Goal: Communication & Community: Participate in discussion

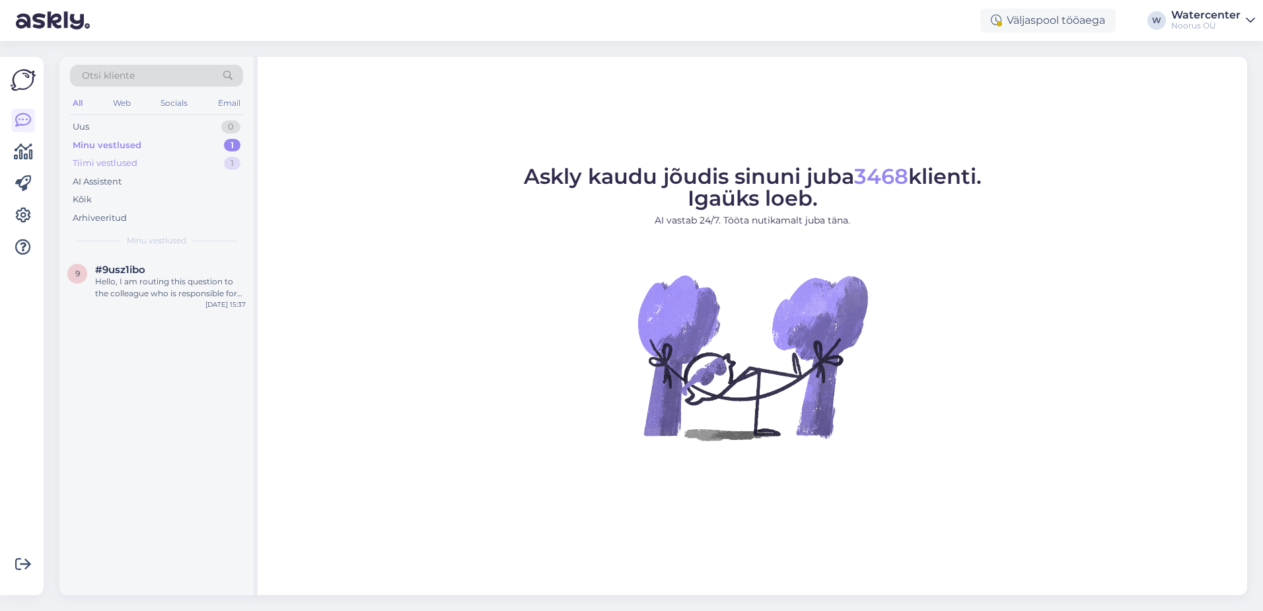
click at [161, 168] on div "Tiimi vestlused 1" at bounding box center [156, 163] width 173 height 19
click at [170, 284] on div "Tere päevast. 60 minutit 65 € 45 minutit 55 €" at bounding box center [170, 288] width 151 height 24
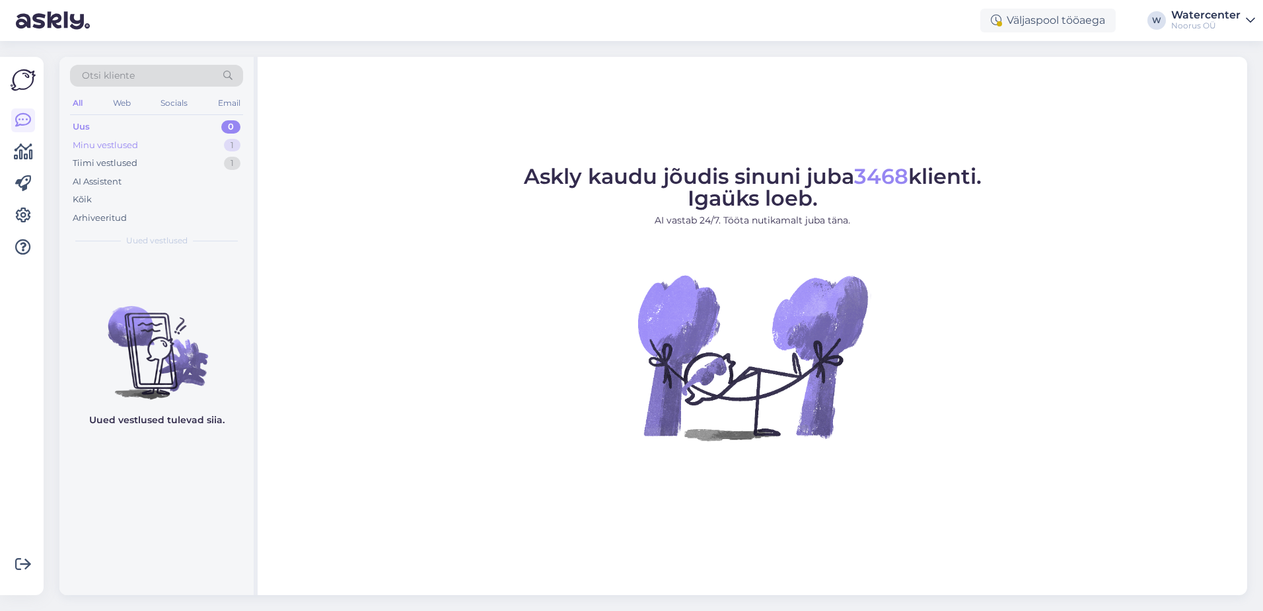
click at [134, 153] on div "Minu vestlused 1" at bounding box center [156, 145] width 173 height 19
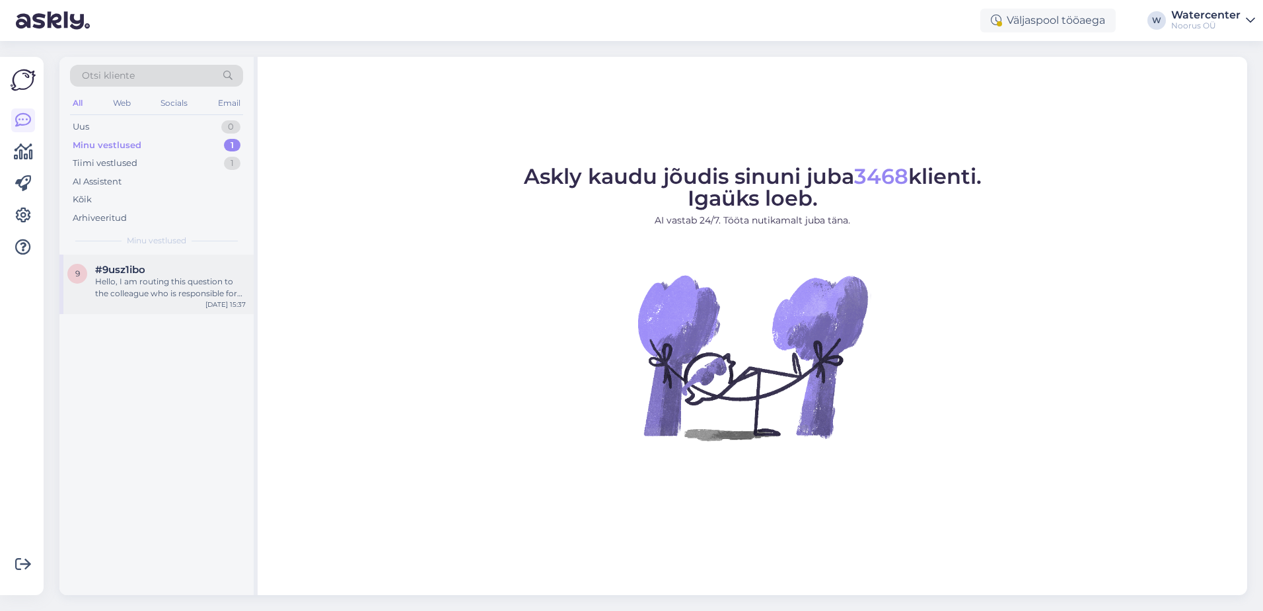
click at [184, 287] on div "Hello, I am routing this question to the colleague who is responsible for this …" at bounding box center [170, 288] width 151 height 24
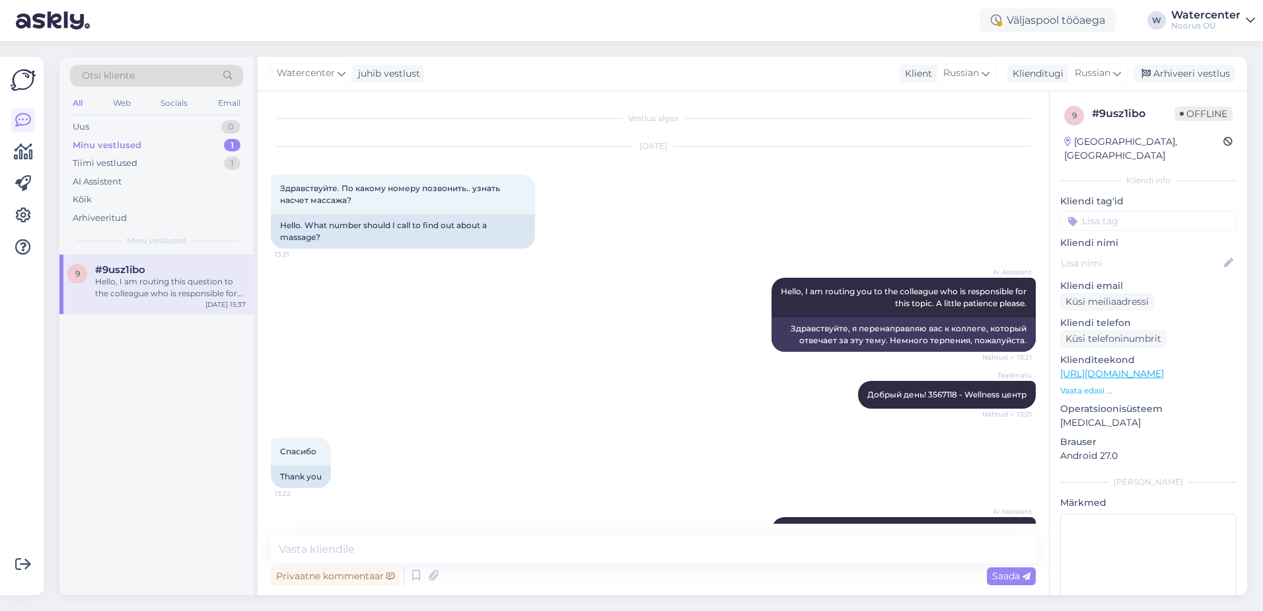
scroll to position [1487, 0]
